Goal: Information Seeking & Learning: Learn about a topic

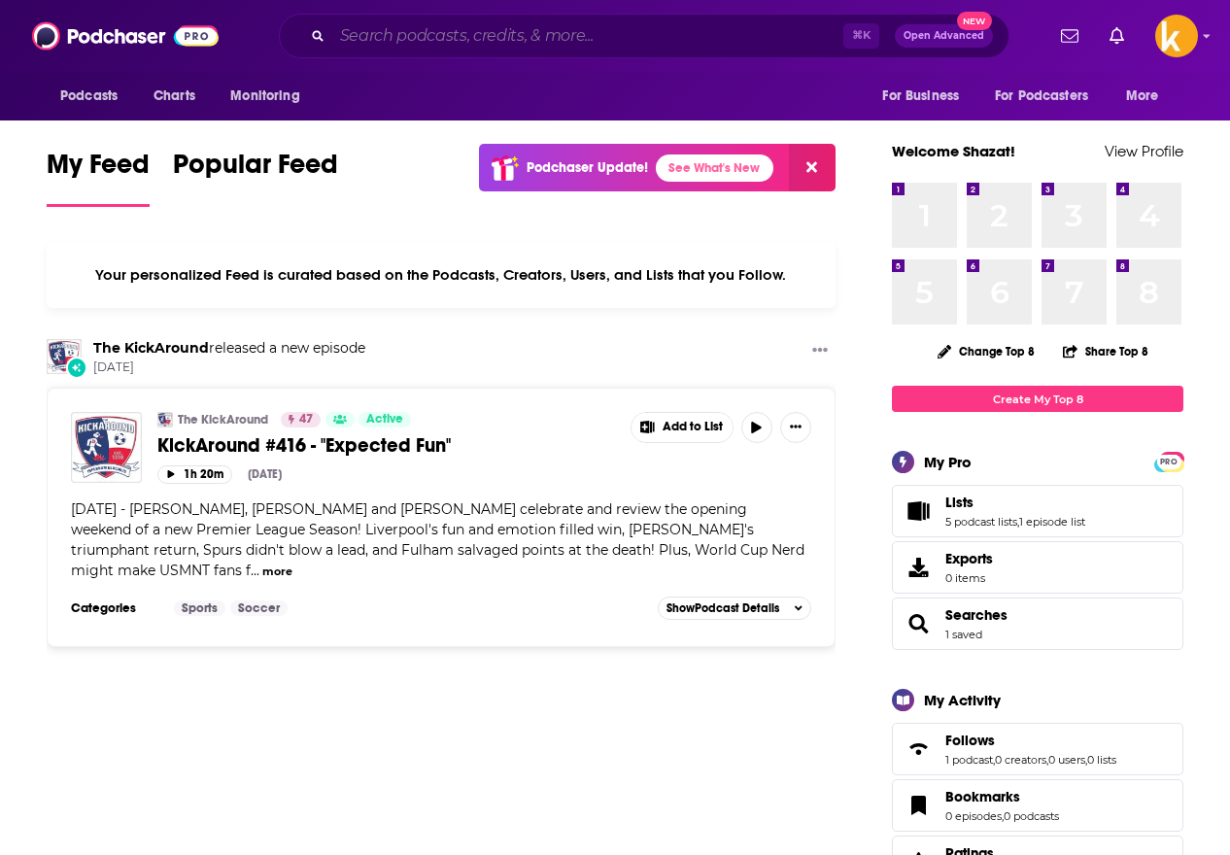
click at [389, 34] on input "Search podcasts, credits, & more..." at bounding box center [587, 35] width 511 height 31
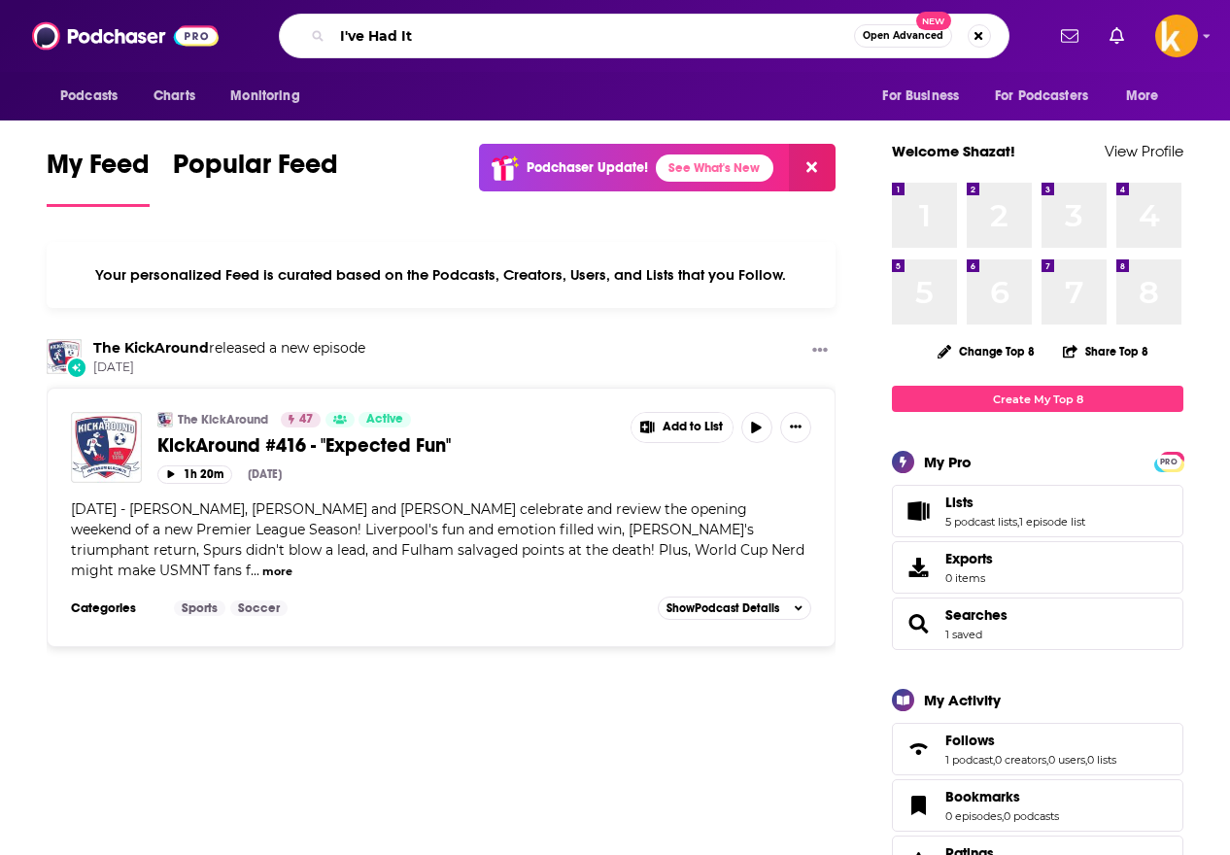
type input "I've Had It"
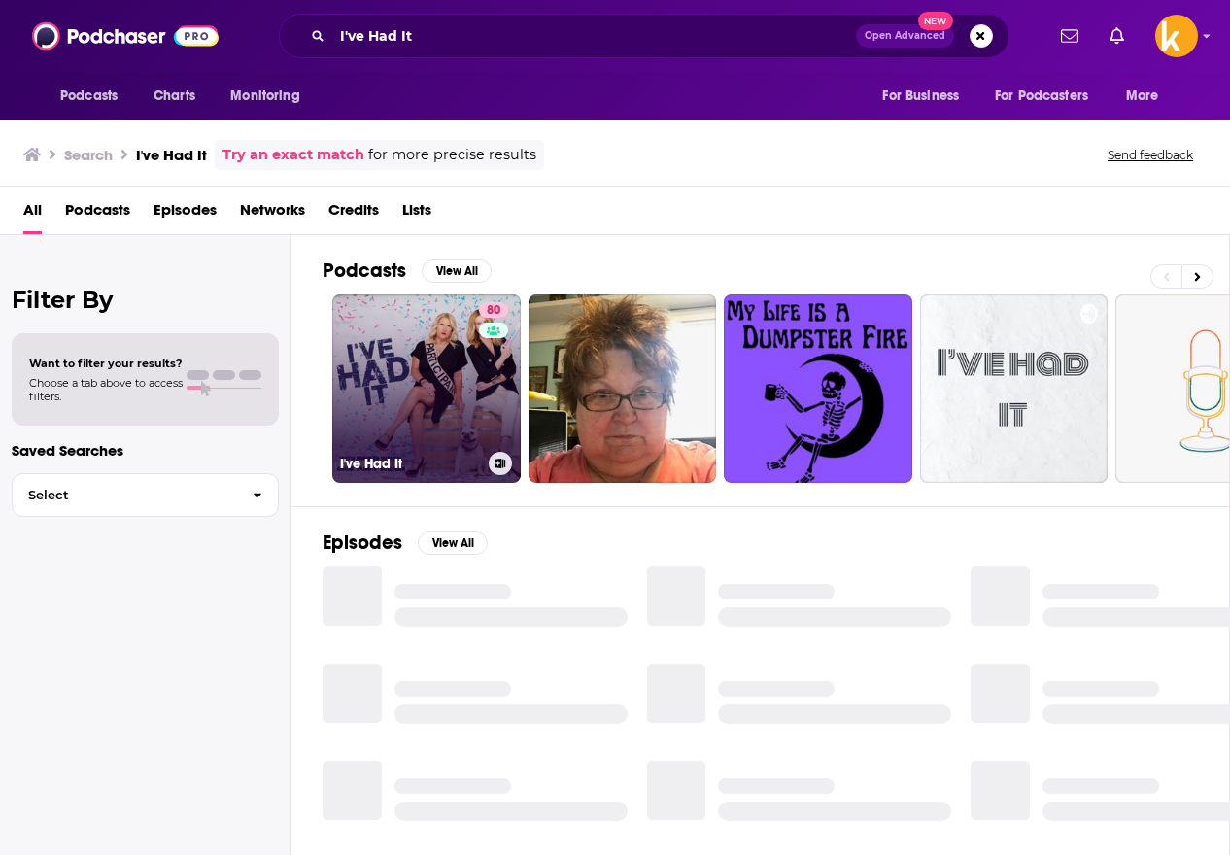
click at [433, 406] on link "80 I've Had It" at bounding box center [426, 388] width 189 height 189
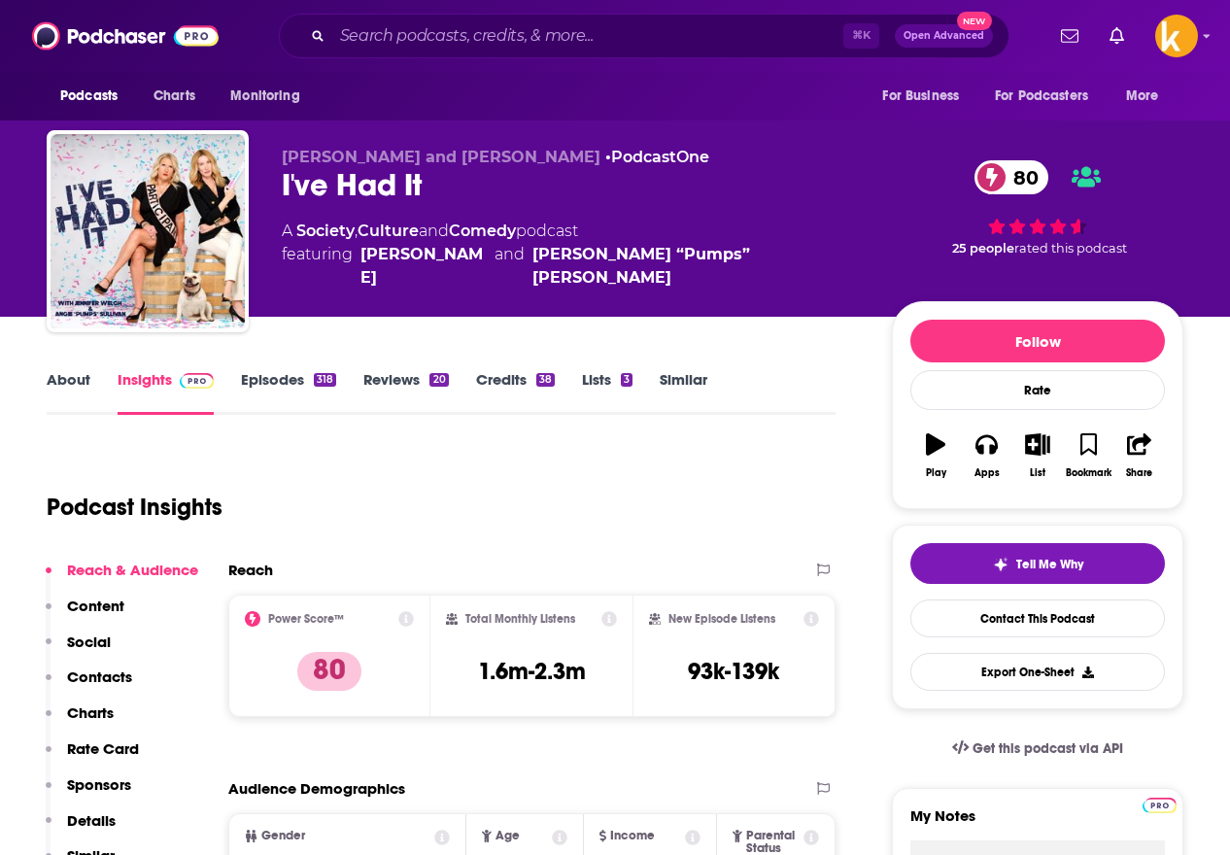
scroll to position [126, 0]
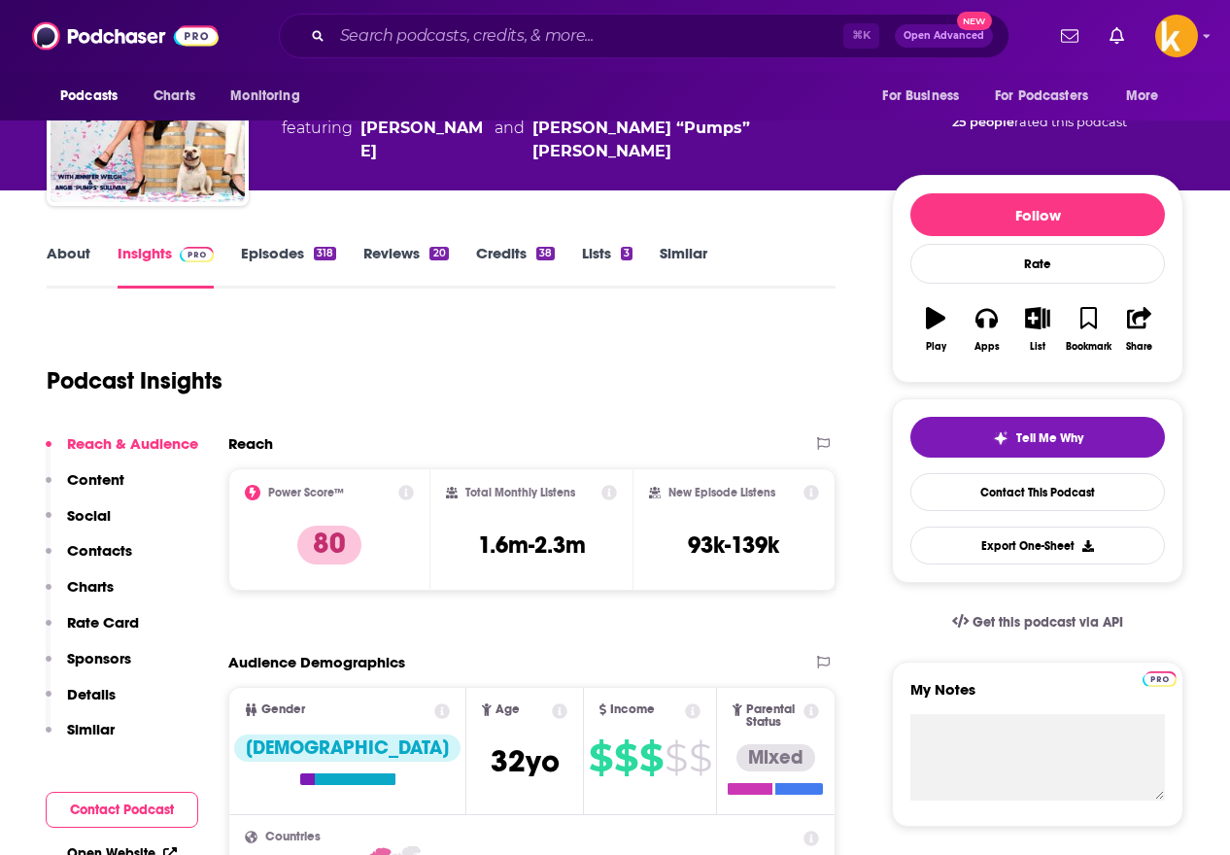
click at [88, 549] on p "Contacts" at bounding box center [99, 550] width 65 height 18
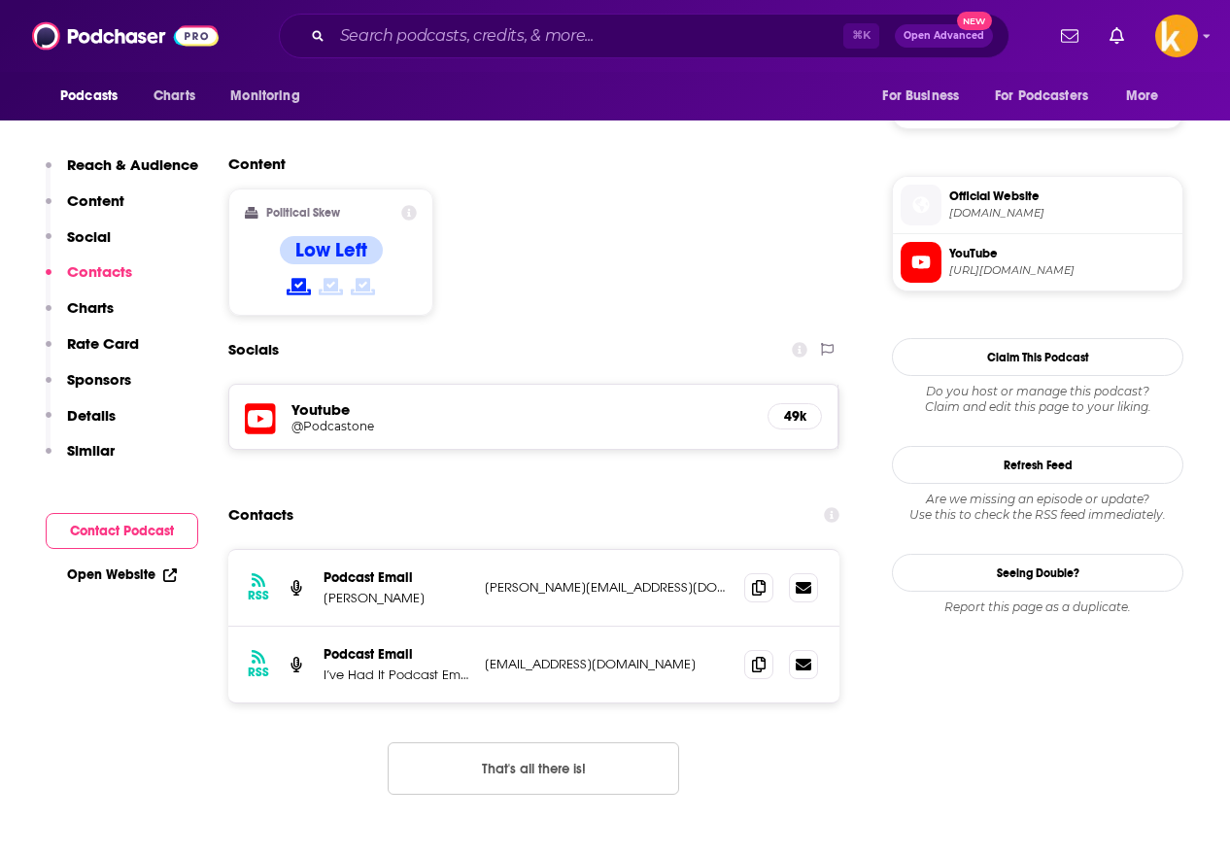
scroll to position [1517, 0]
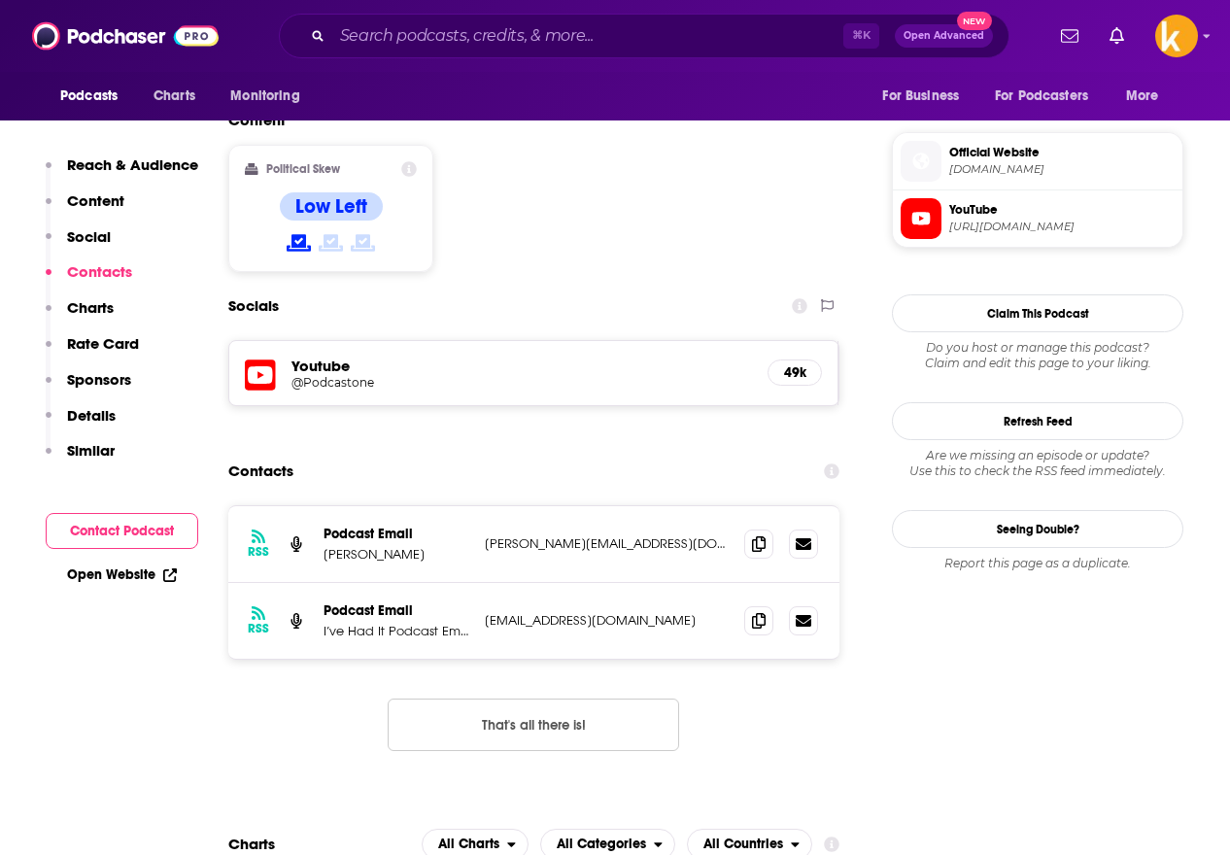
click at [87, 412] on p "Details" at bounding box center [91, 415] width 49 height 18
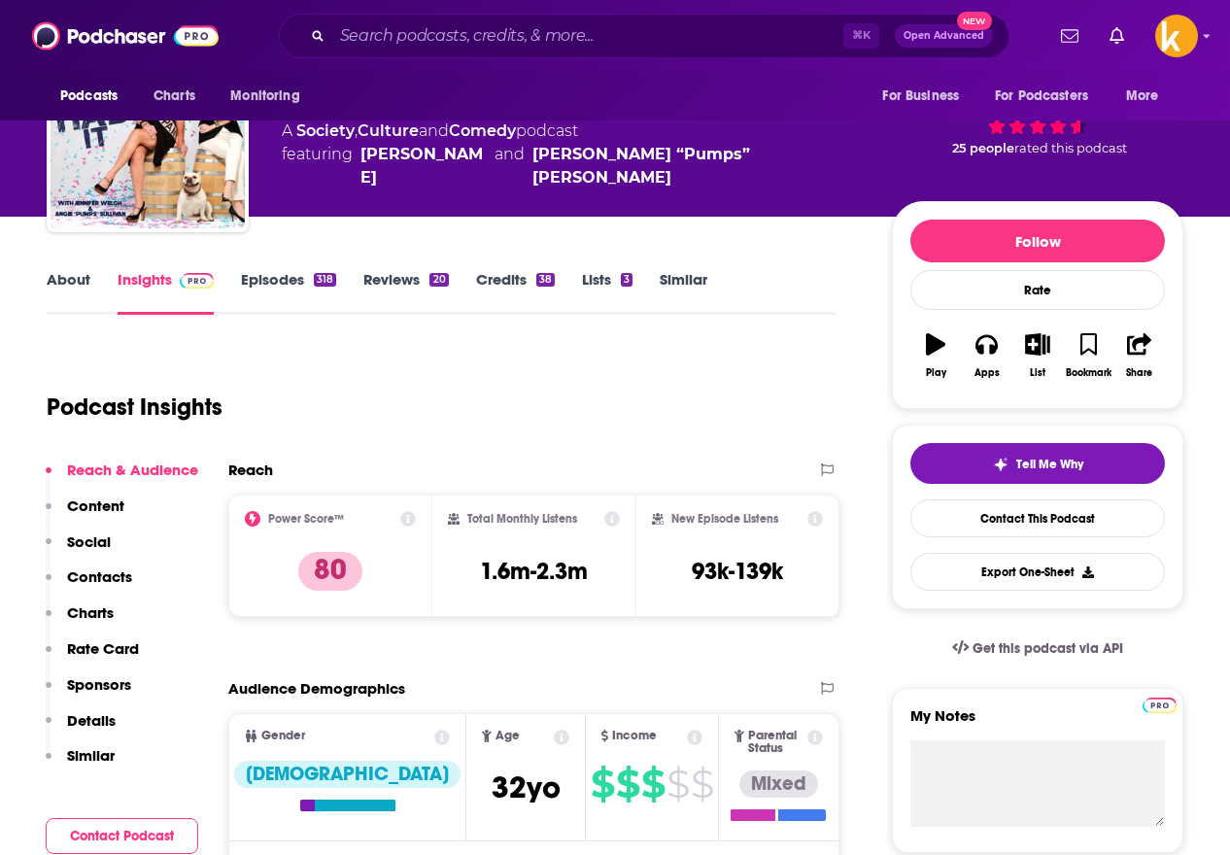
scroll to position [99, 0]
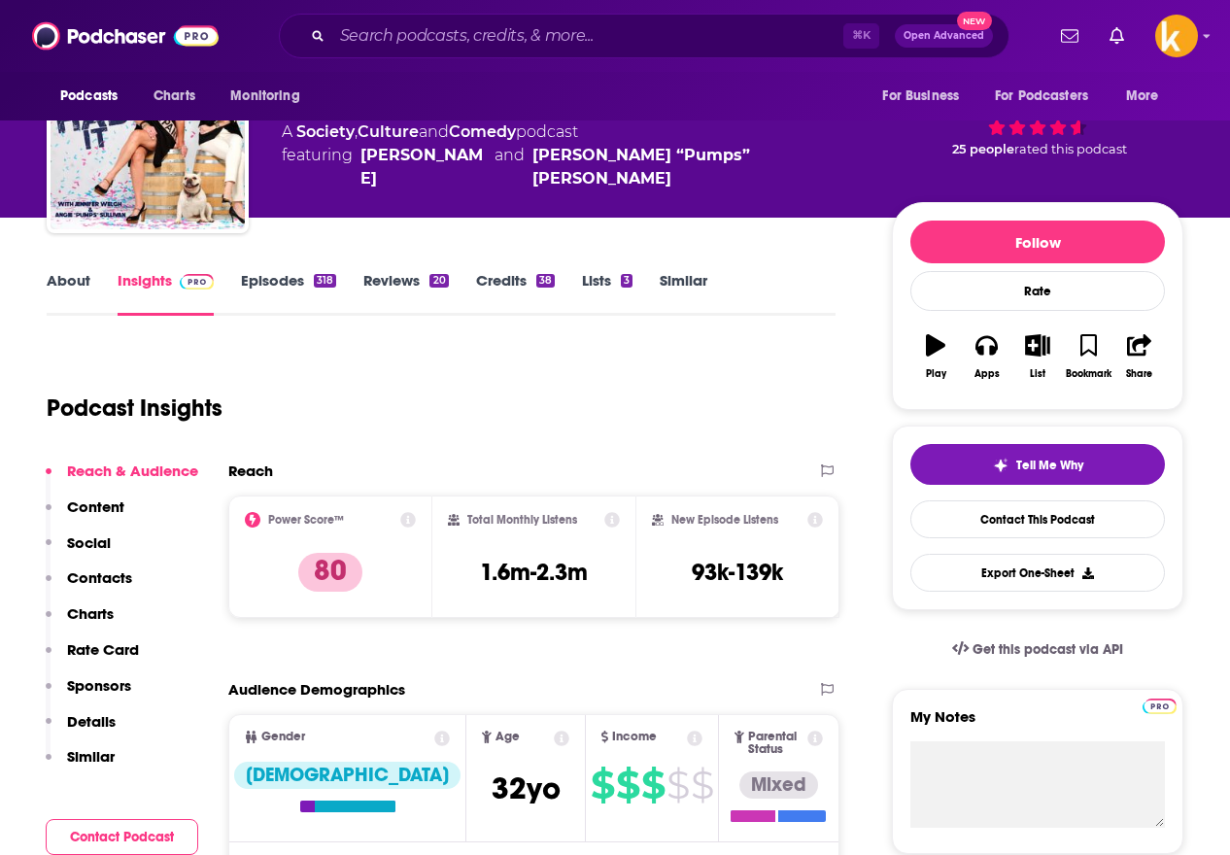
click at [498, 286] on link "Credits 38" at bounding box center [515, 293] width 79 height 45
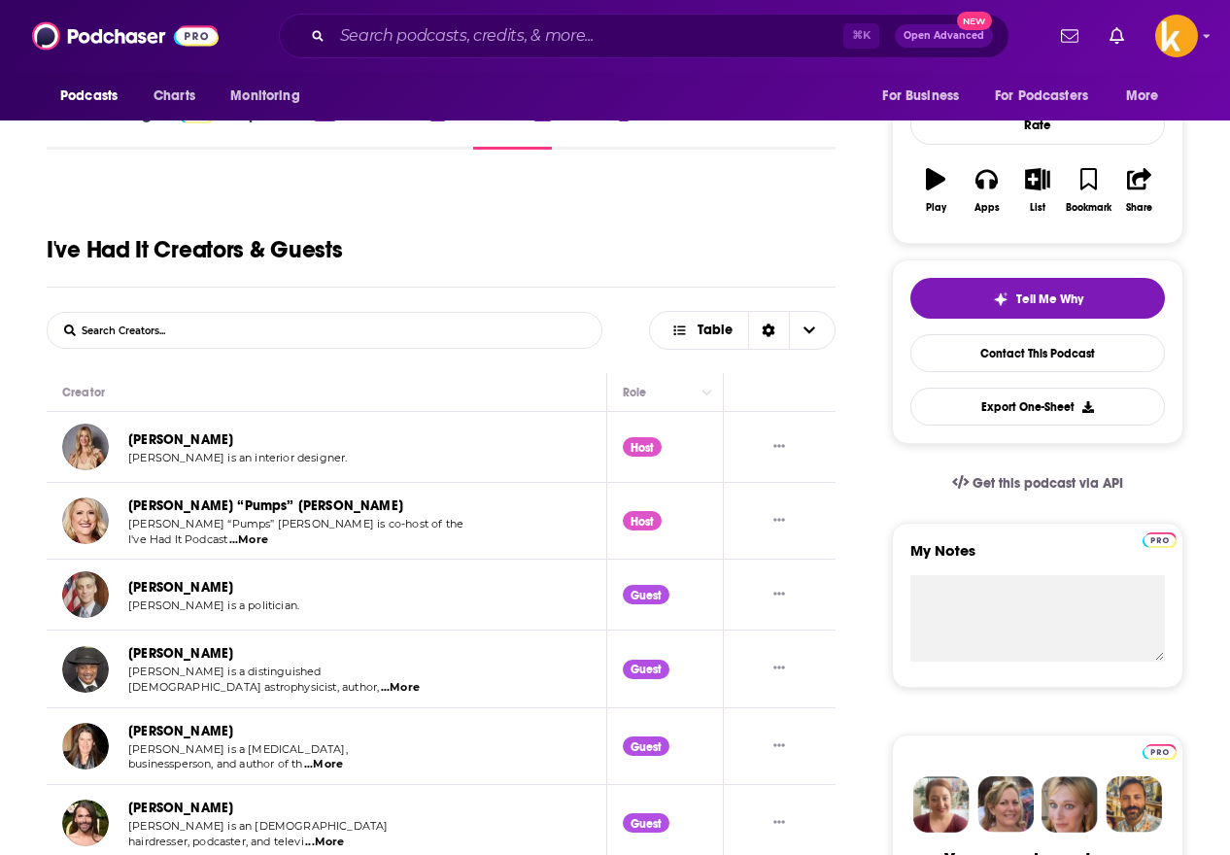
scroll to position [280, 0]
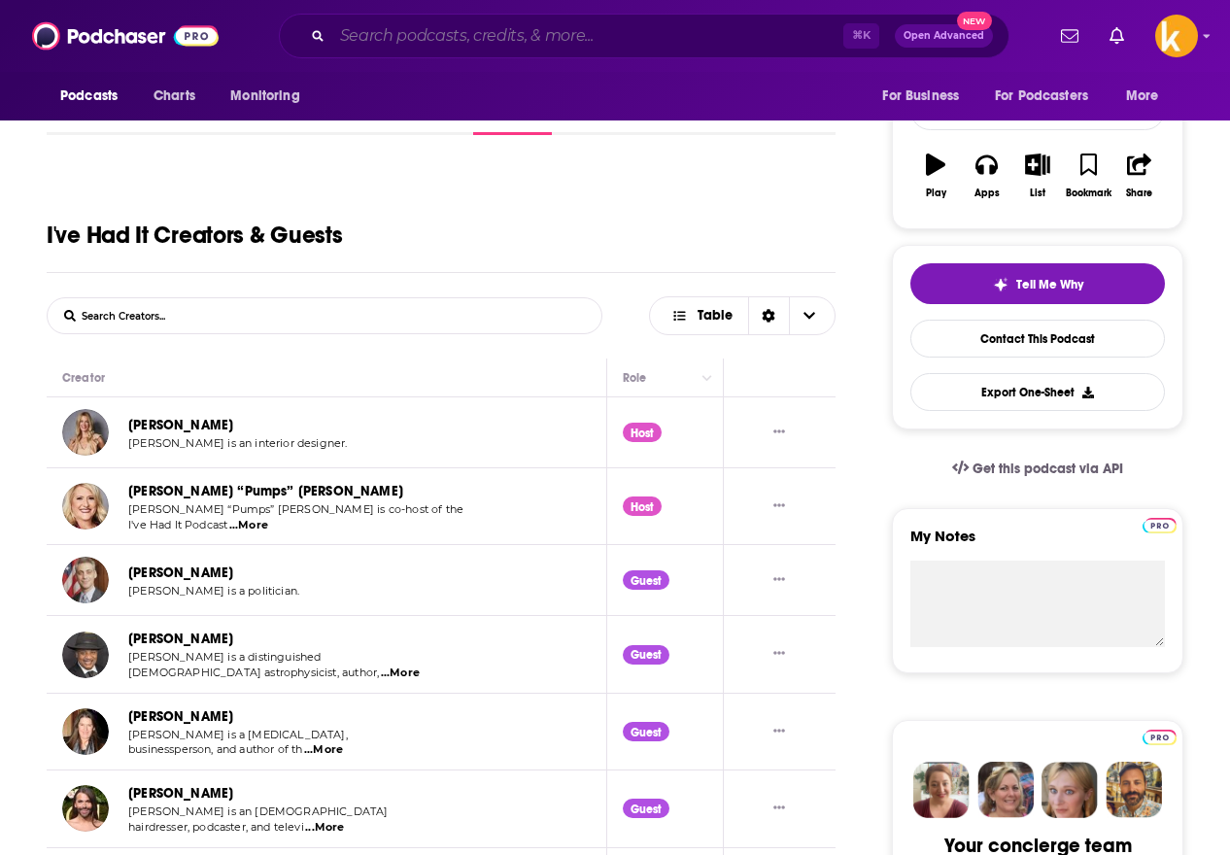
click at [424, 40] on input "Search podcasts, credits, & more..." at bounding box center [587, 35] width 511 height 31
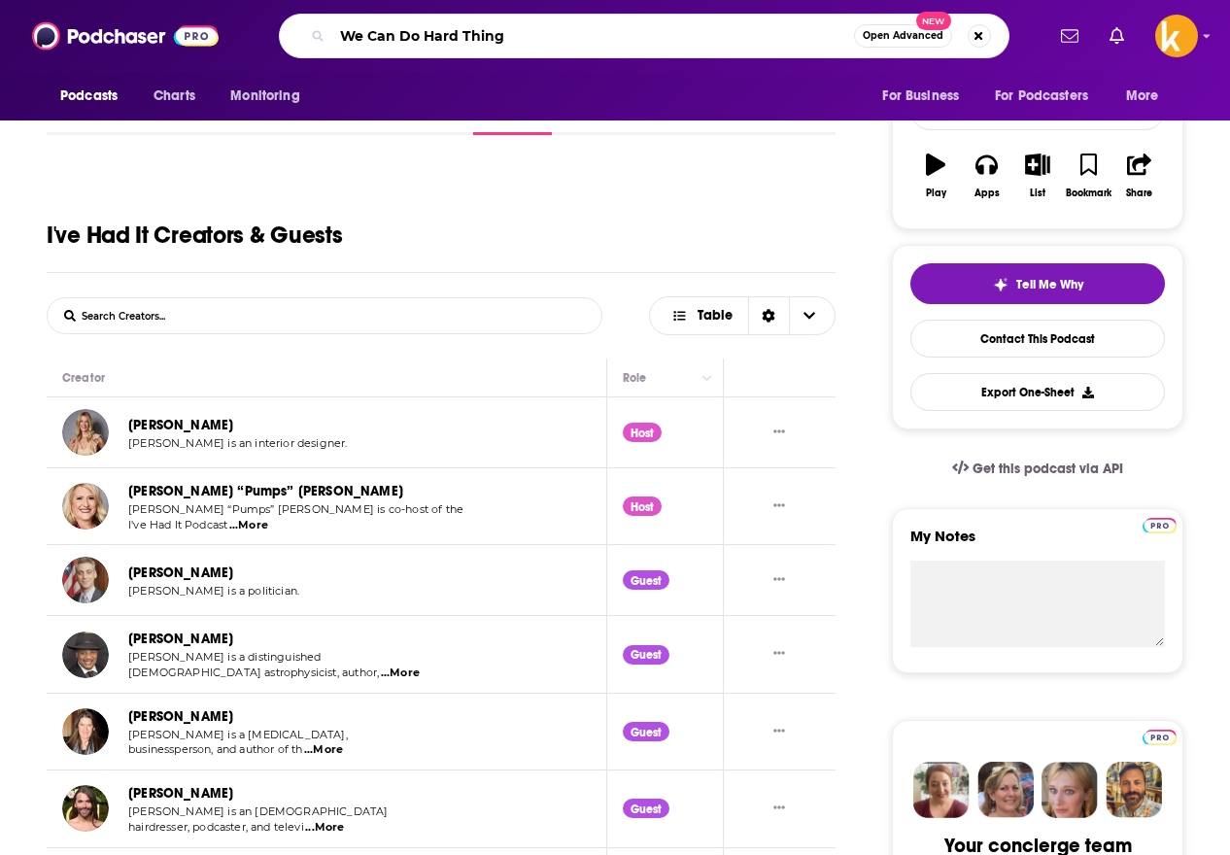
type input "We Can Do Hard Things"
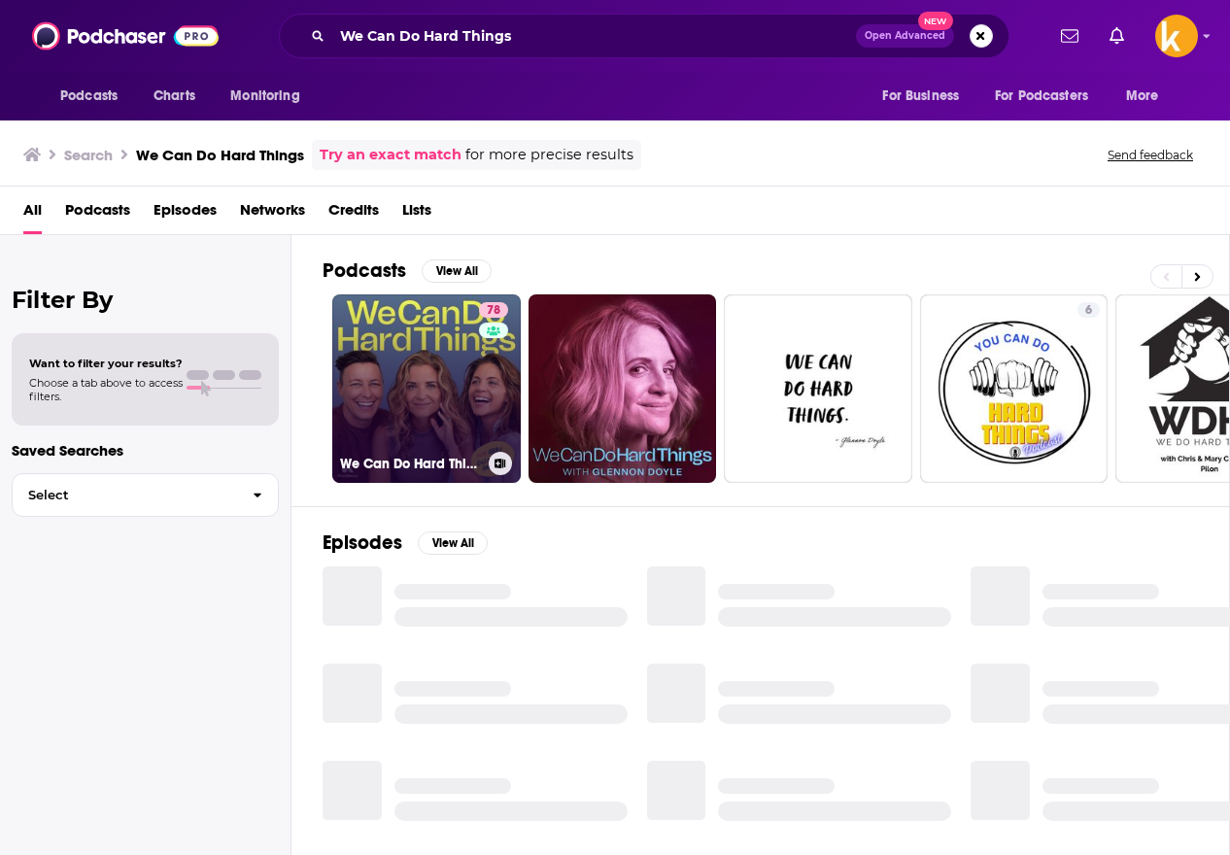
click at [403, 412] on link "78 We Can Do Hard Things" at bounding box center [426, 388] width 189 height 189
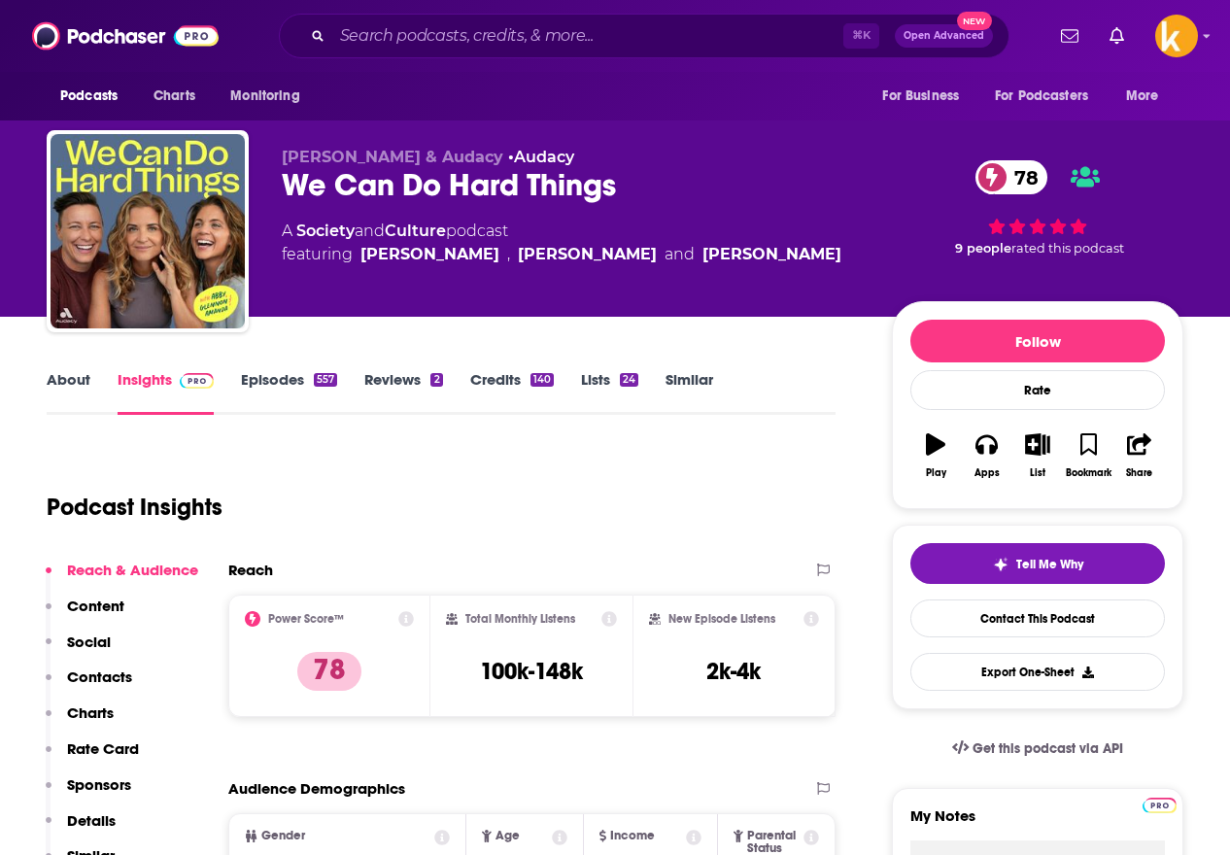
click at [92, 681] on p "Contacts" at bounding box center [99, 677] width 65 height 18
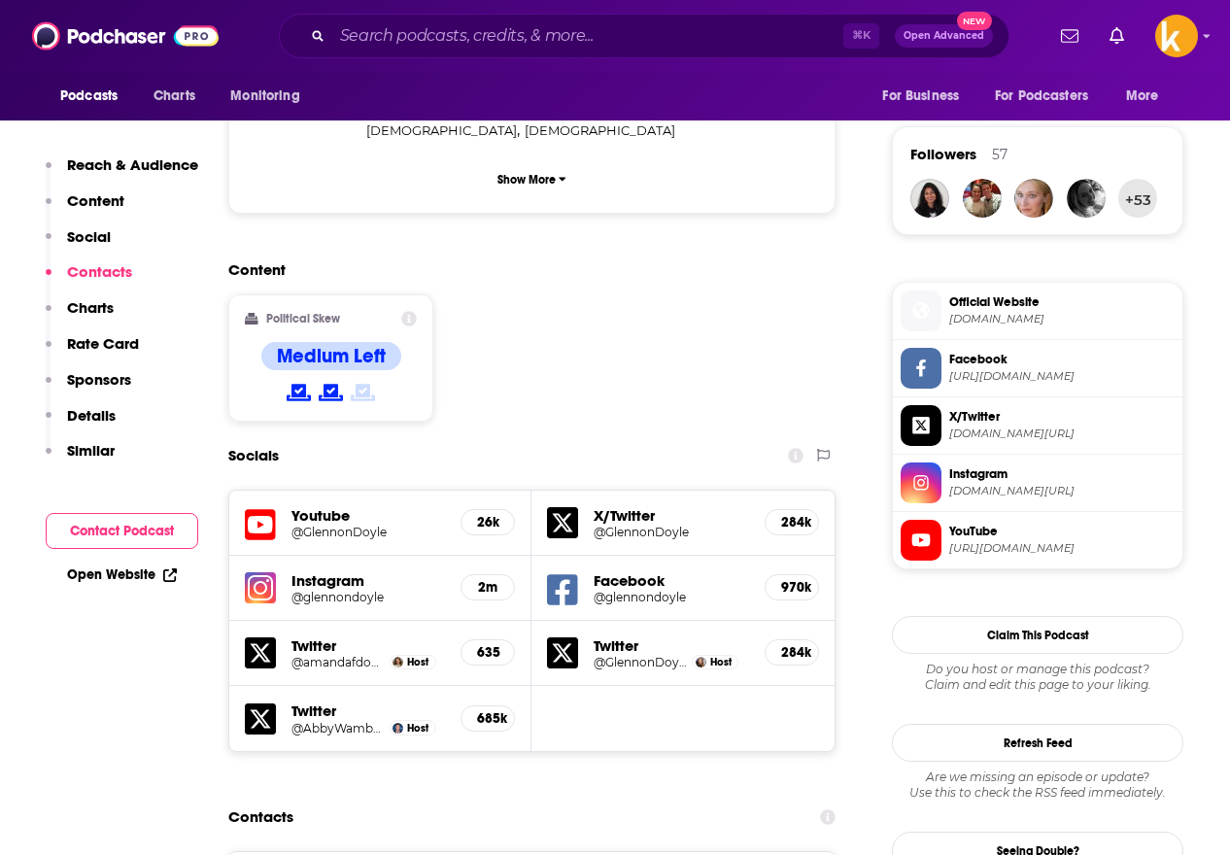
scroll to position [1780, 0]
